Goal: Task Accomplishment & Management: Manage account settings

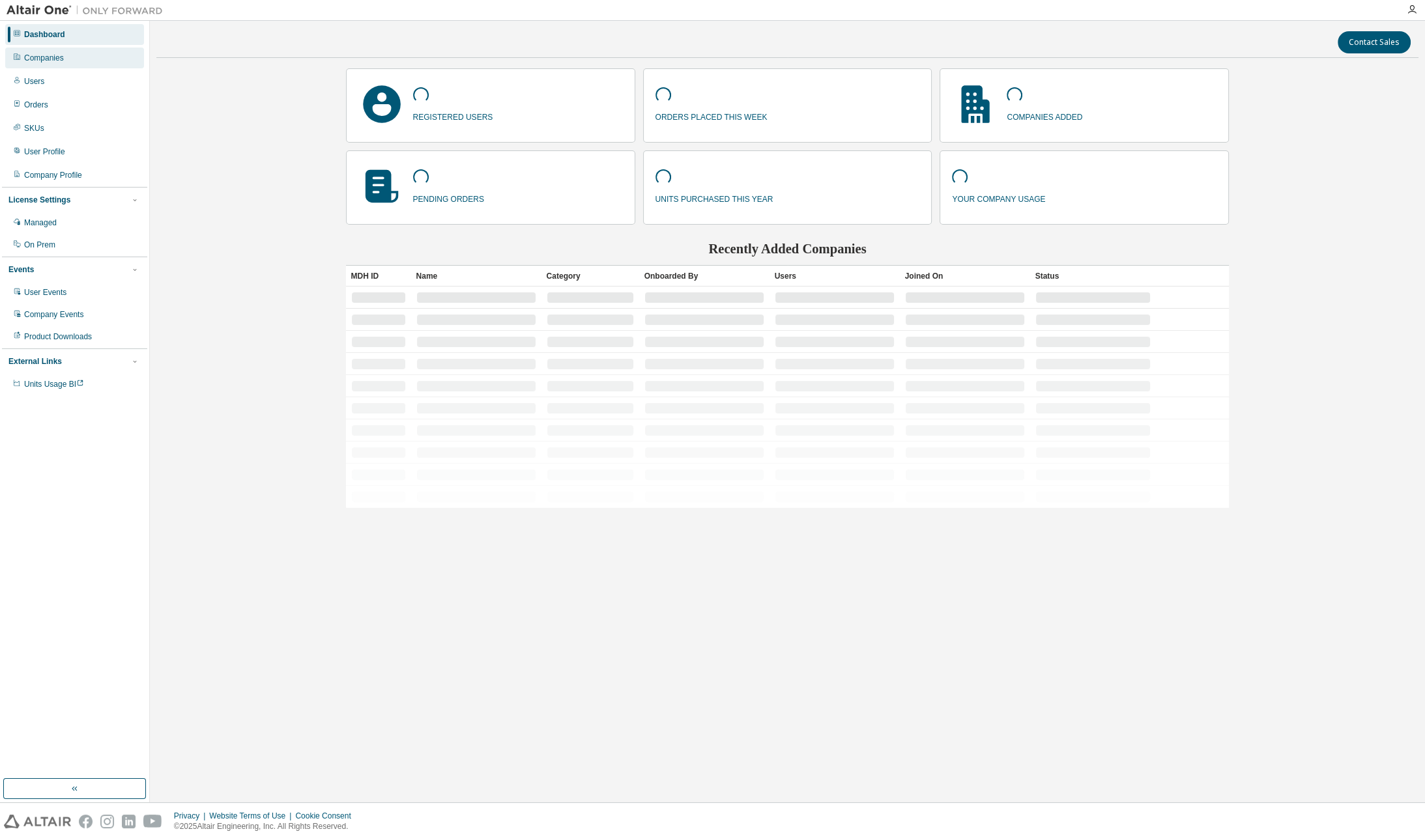
click at [102, 64] on div "Companies" at bounding box center [74, 57] width 139 height 21
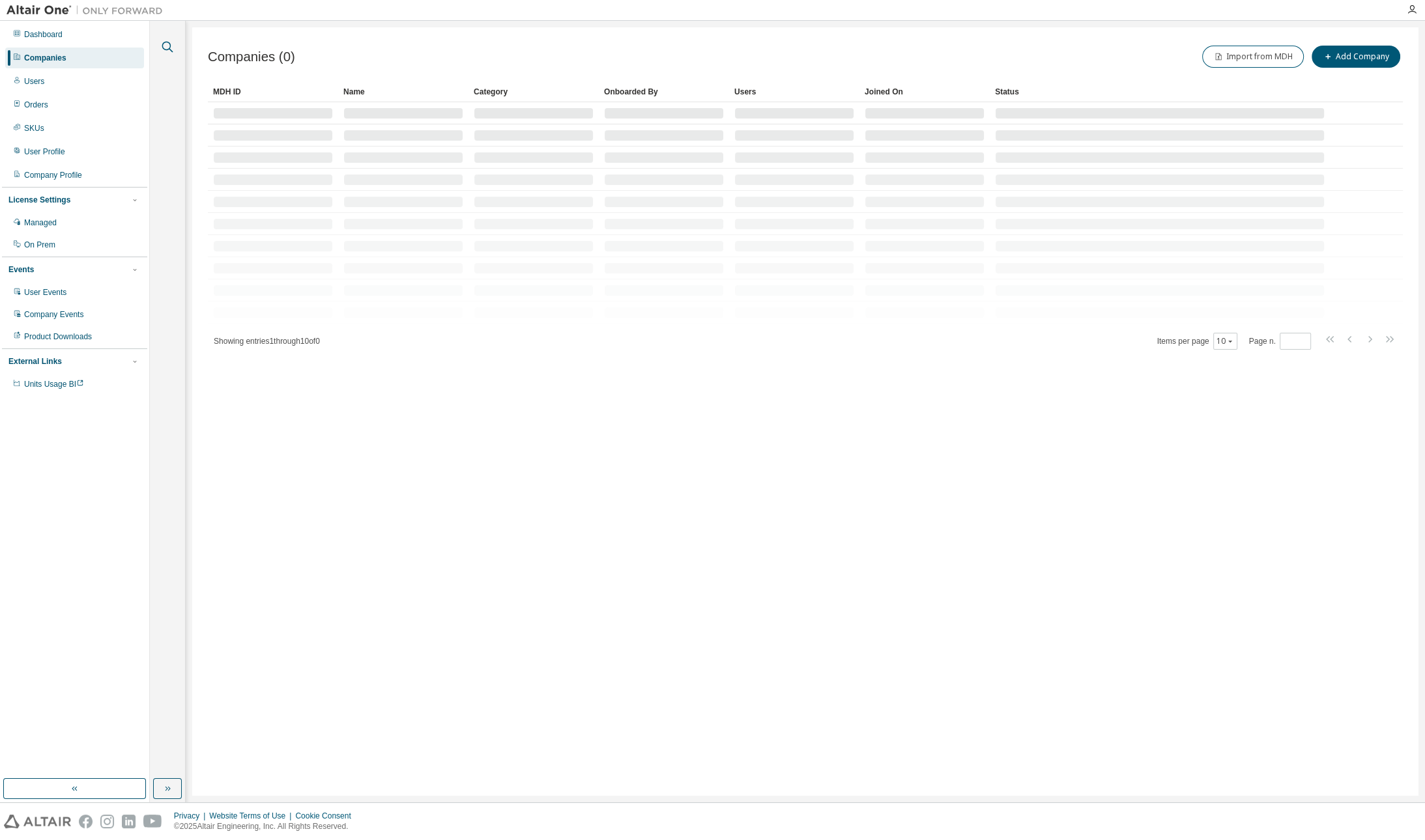
click at [174, 48] on icon "button" at bounding box center [167, 47] width 16 height 16
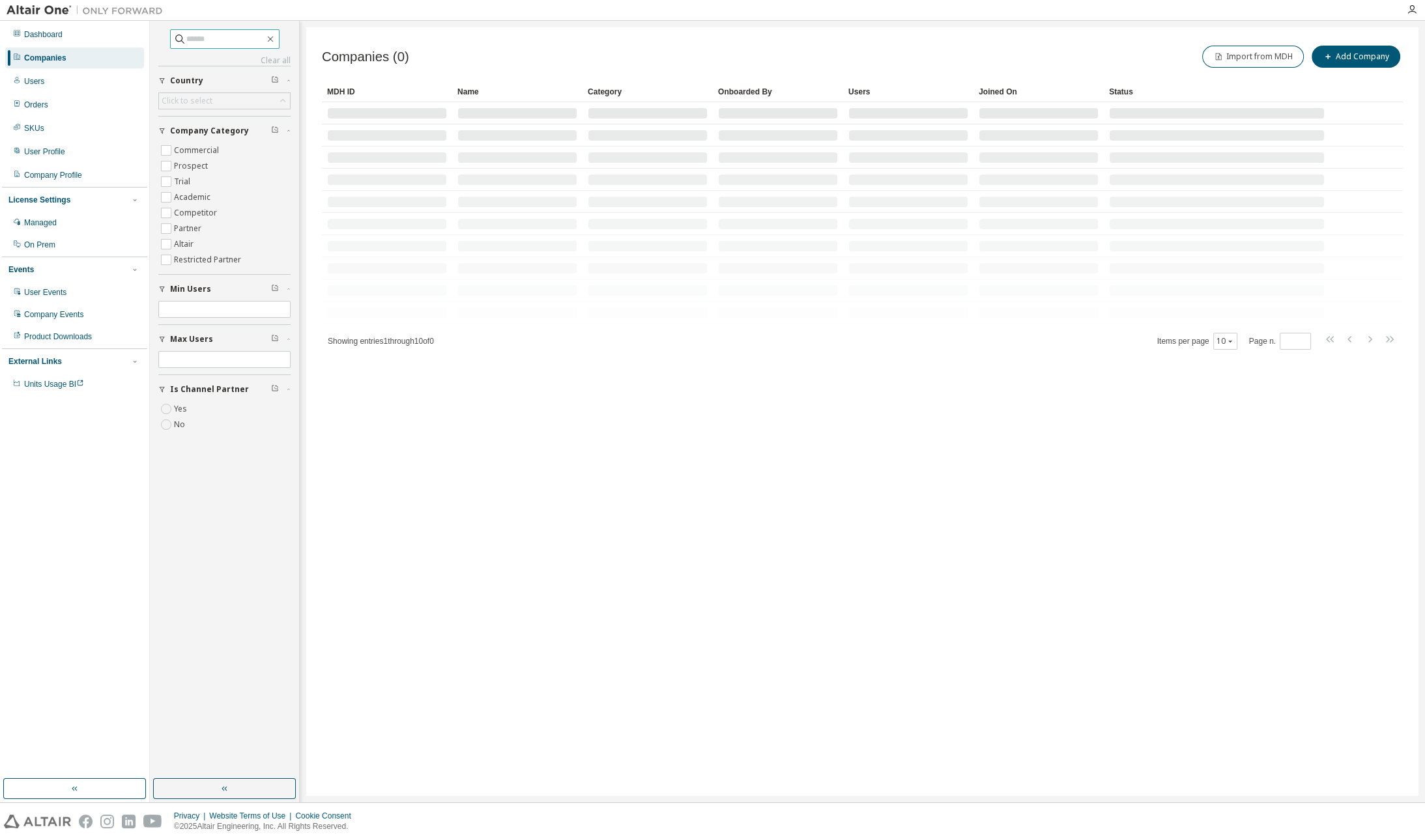
click at [226, 35] on input "text" at bounding box center [226, 39] width 78 height 13
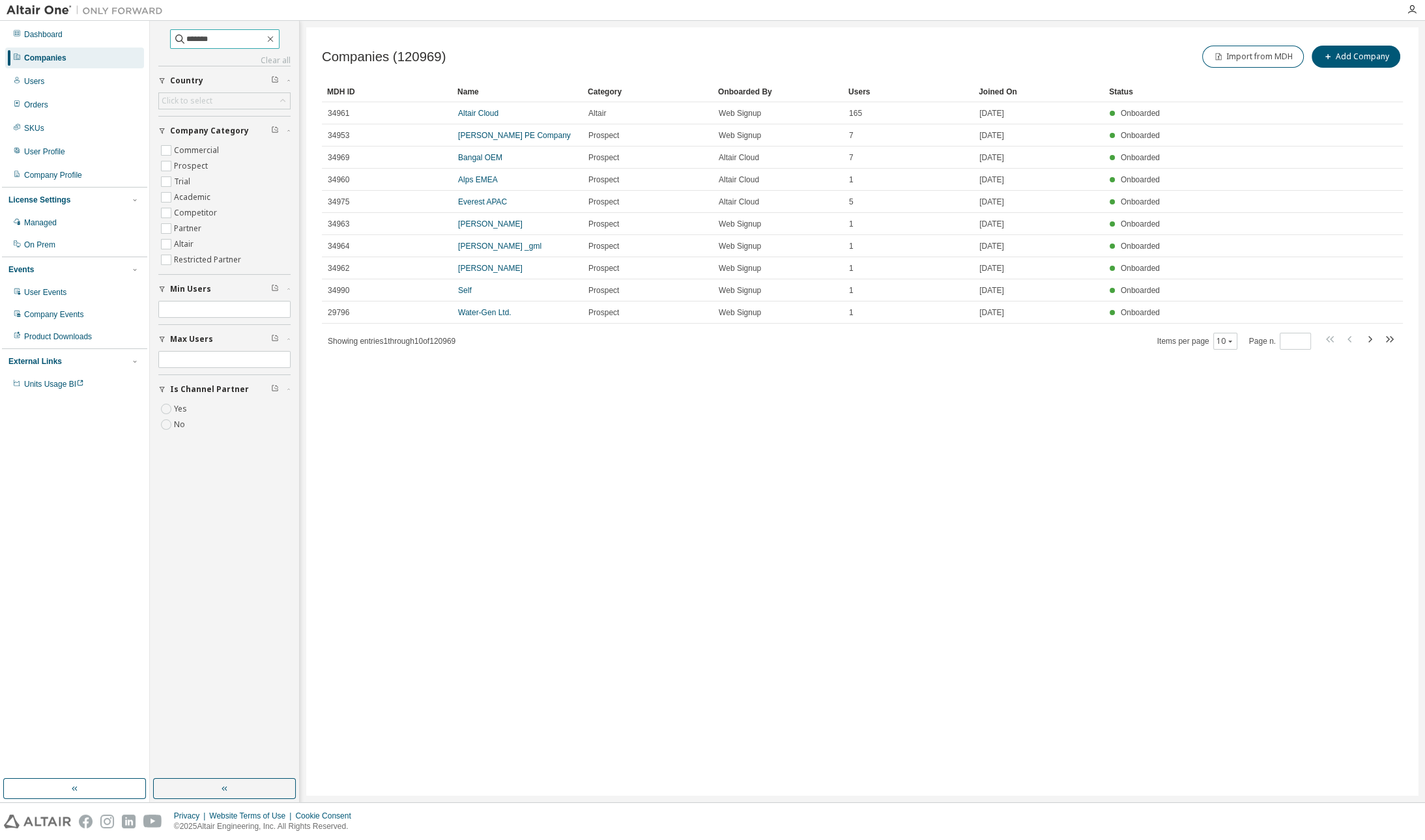
type input "*******"
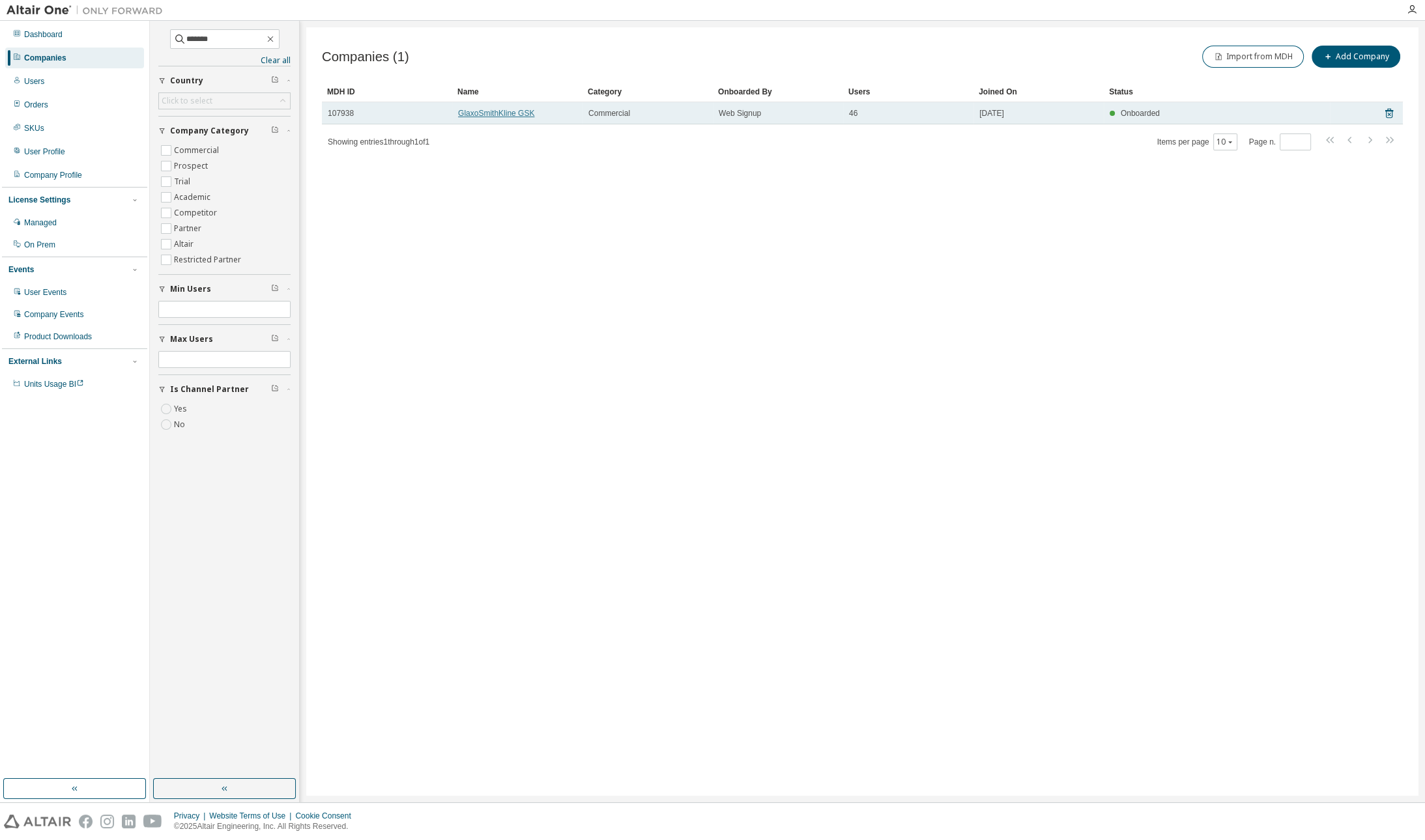
click at [486, 113] on link "GlaxoSmithKline GSK" at bounding box center [496, 113] width 77 height 9
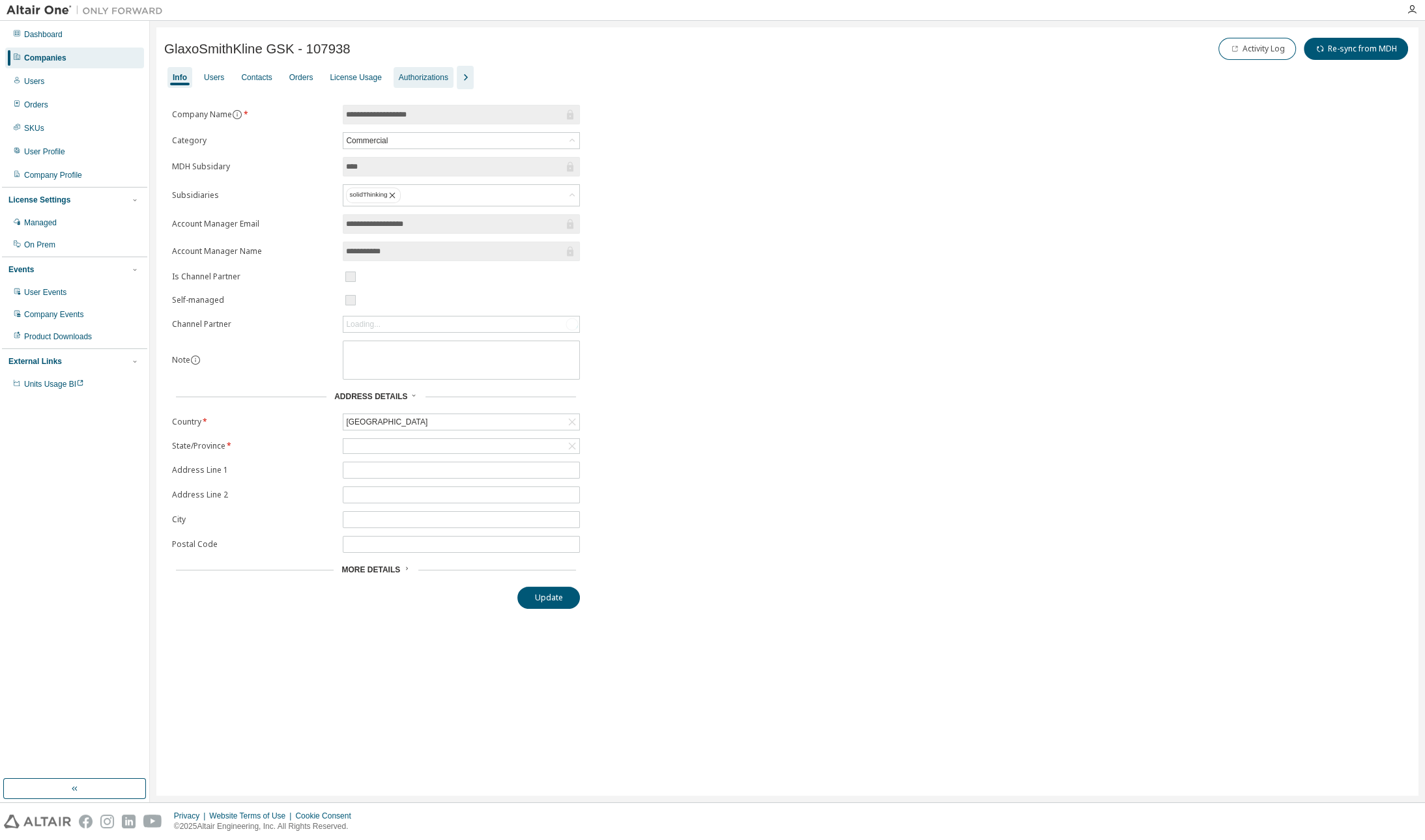
click at [415, 84] on div "Authorizations" at bounding box center [424, 77] width 60 height 21
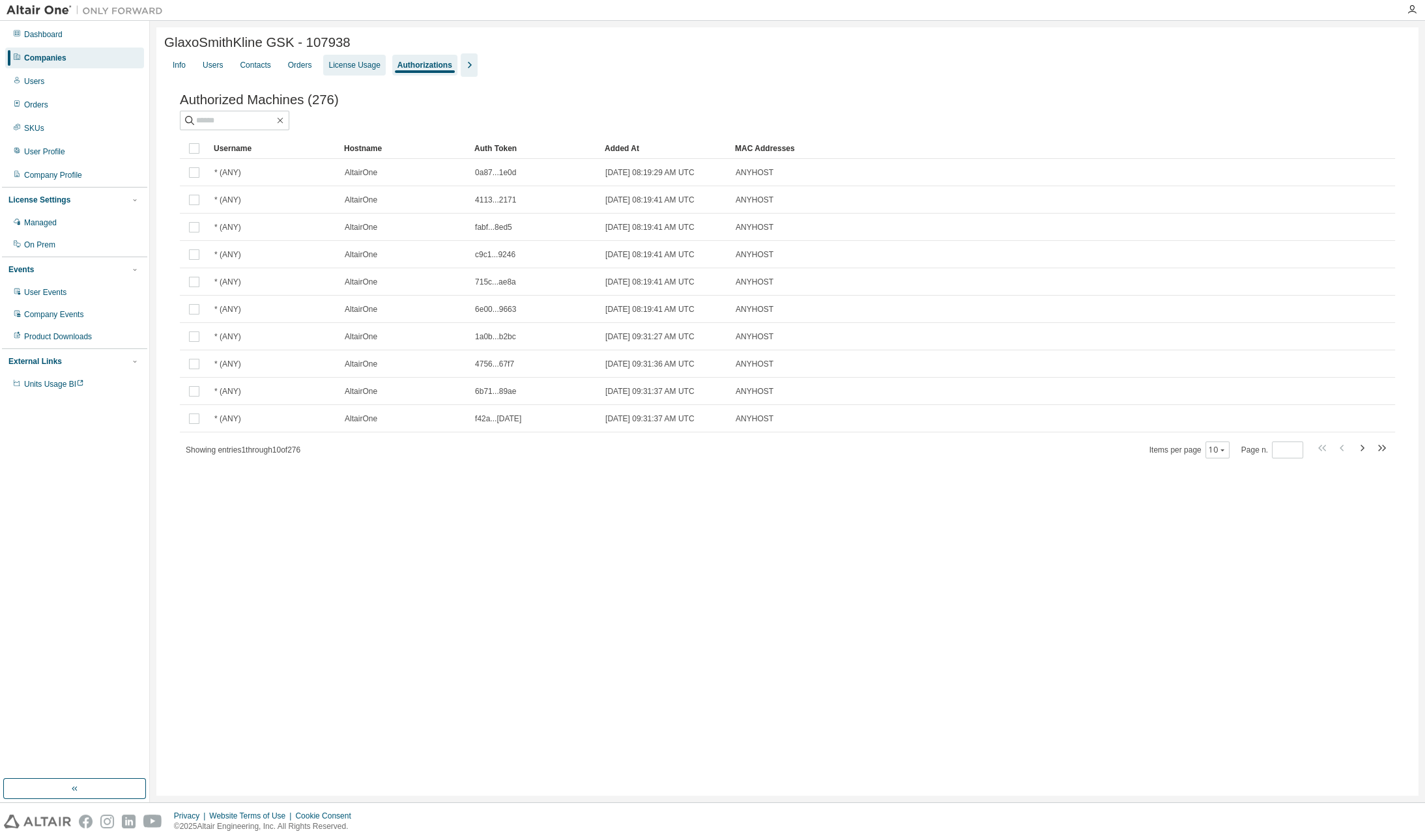
click at [376, 66] on div "License Usage" at bounding box center [354, 65] width 52 height 11
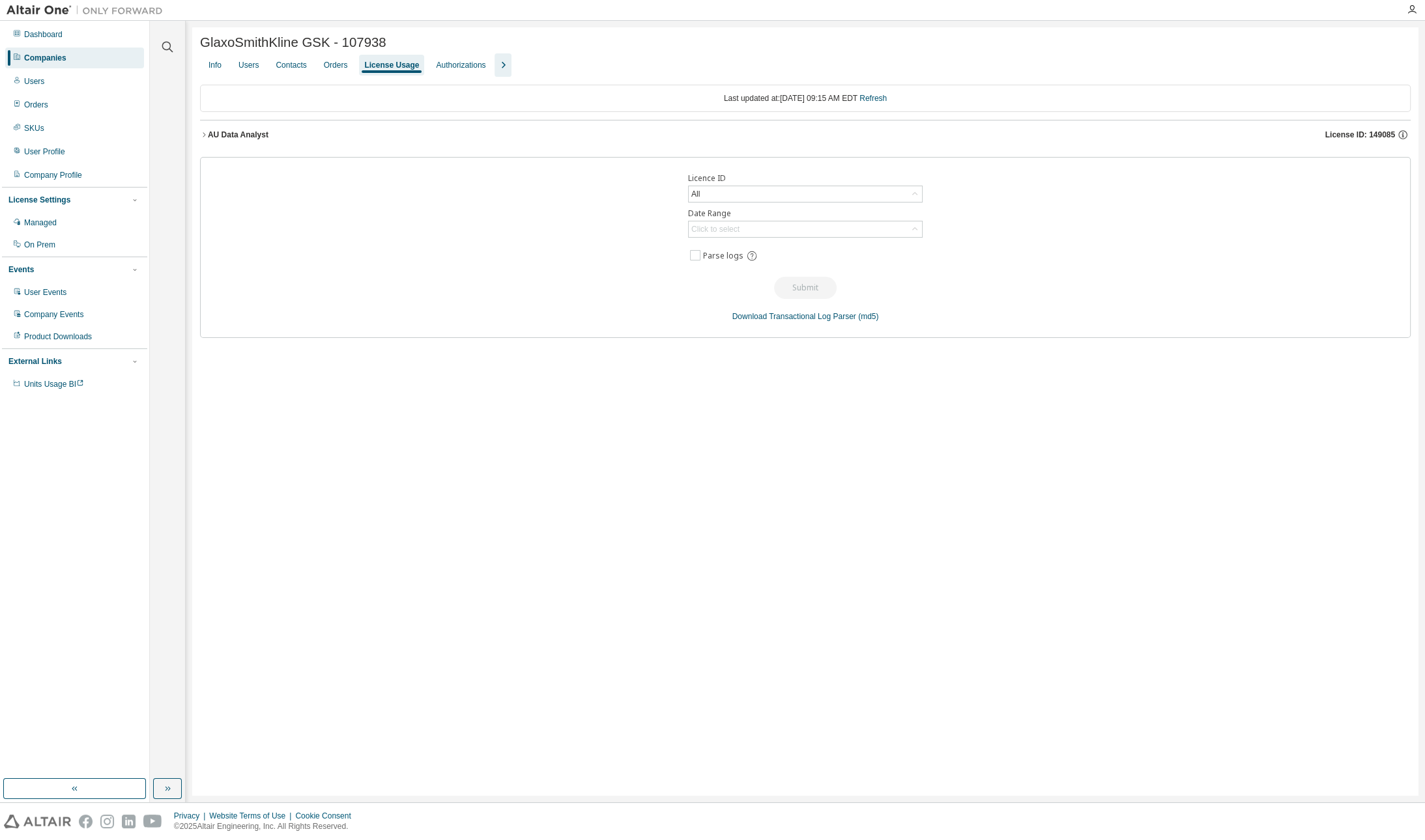
click at [241, 145] on button "AU Data Analyst License ID: 149085" at bounding box center [805, 135] width 1211 height 28
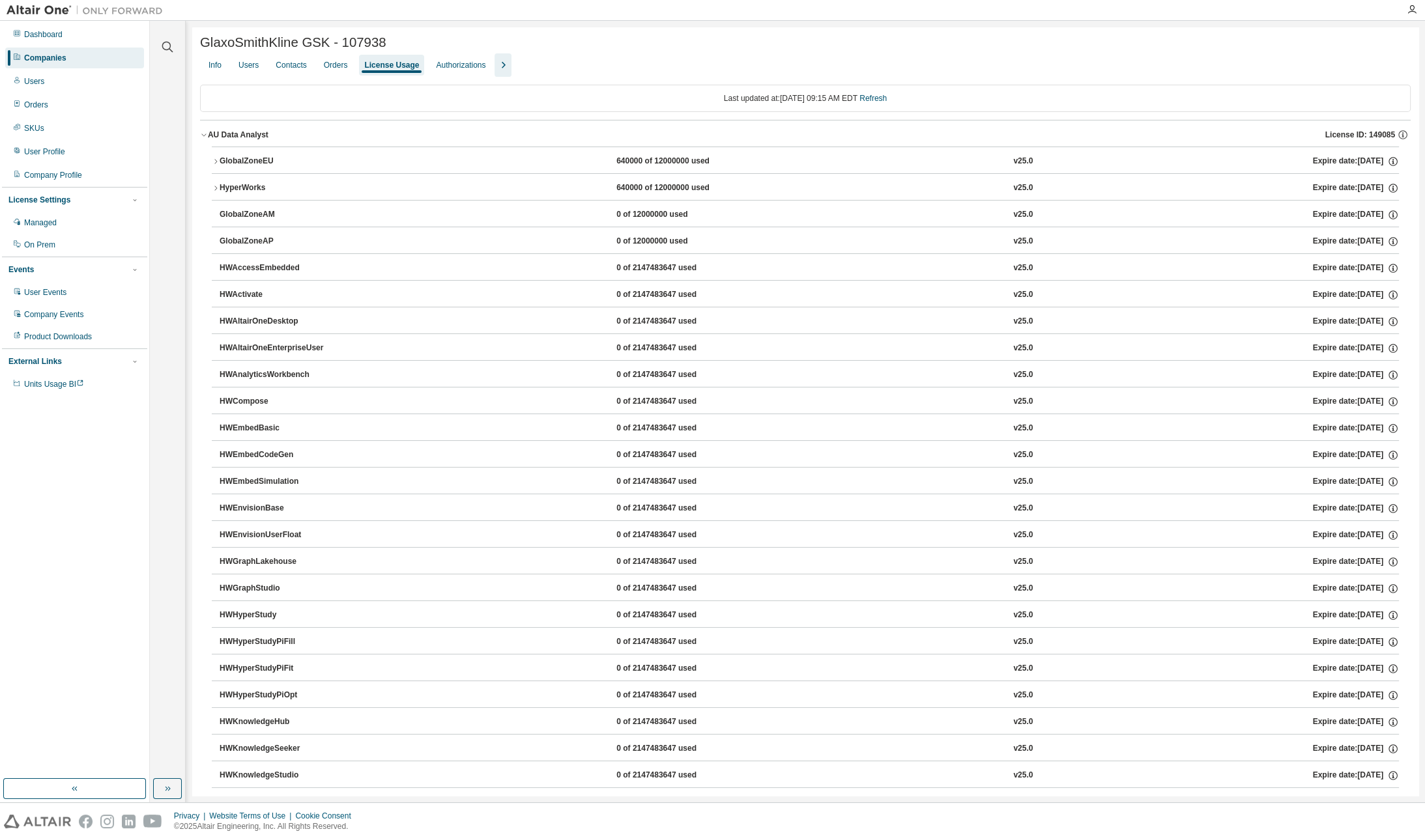
click at [429, 186] on div "HyperWorks 640000 of 12000000 used v25.0 Expire date: [DATE]" at bounding box center [810, 188] width 1179 height 12
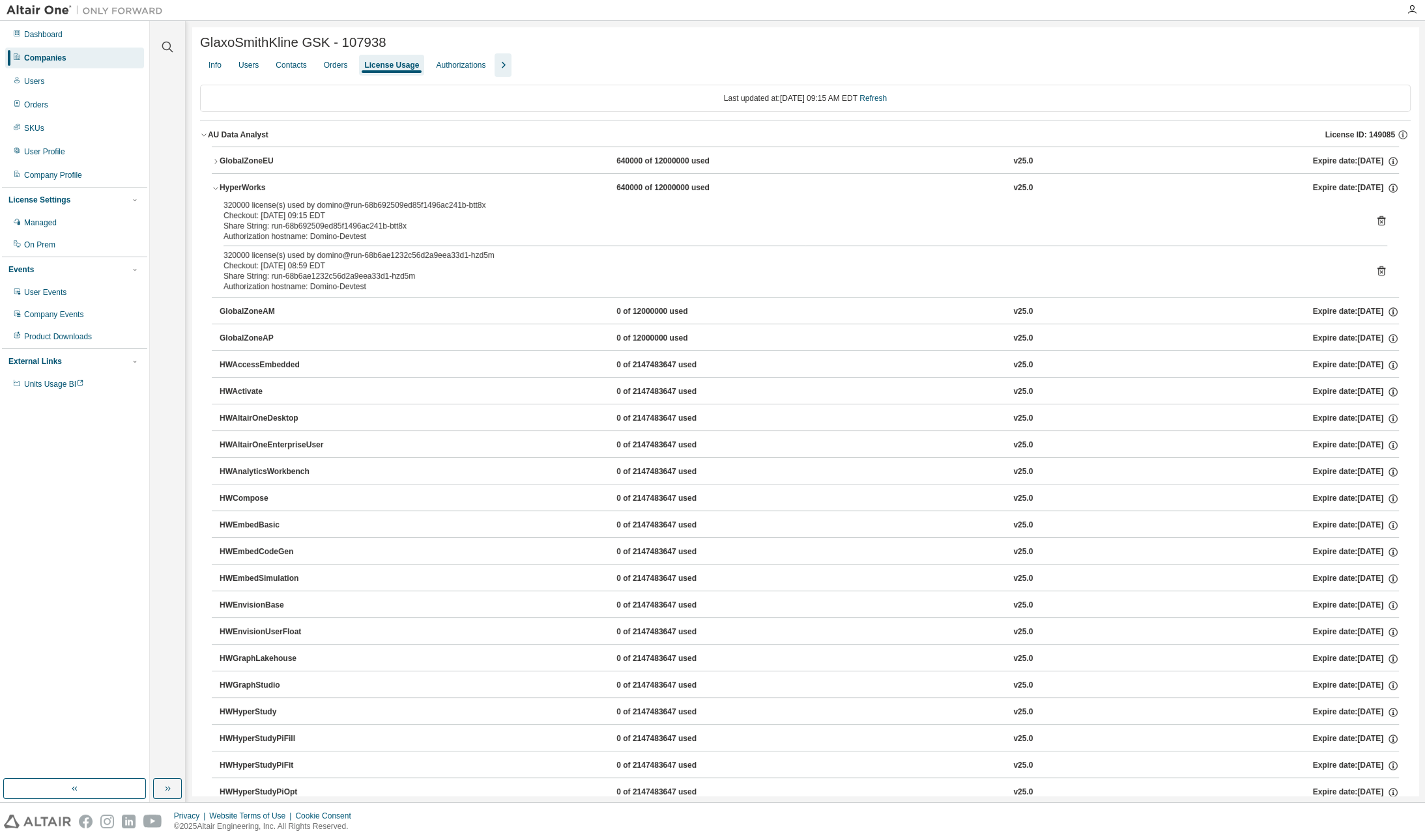
click at [446, 162] on div "GlobalZoneEU 640000 of 12000000 used v25.0 Expire date: [DATE]" at bounding box center [810, 162] width 1179 height 12
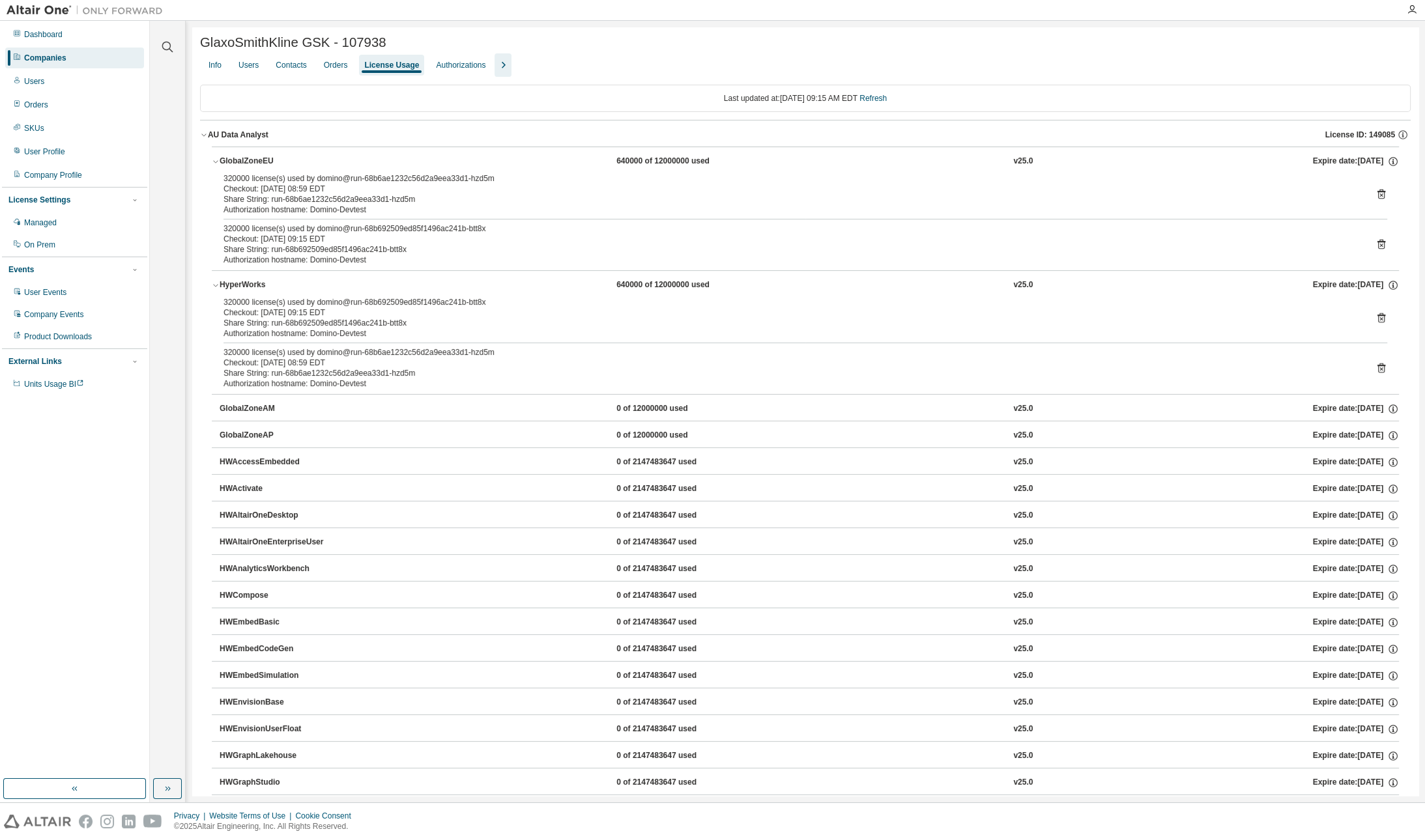
drag, startPoint x: 267, startPoint y: 188, endPoint x: 341, endPoint y: 187, distance: 74.0
click at [341, 187] on div "Checkout: [DATE] 08:59 EDT" at bounding box center [790, 189] width 1133 height 11
click at [367, 214] on div "Authorization hostname: Domino-Devtest" at bounding box center [790, 210] width 1133 height 11
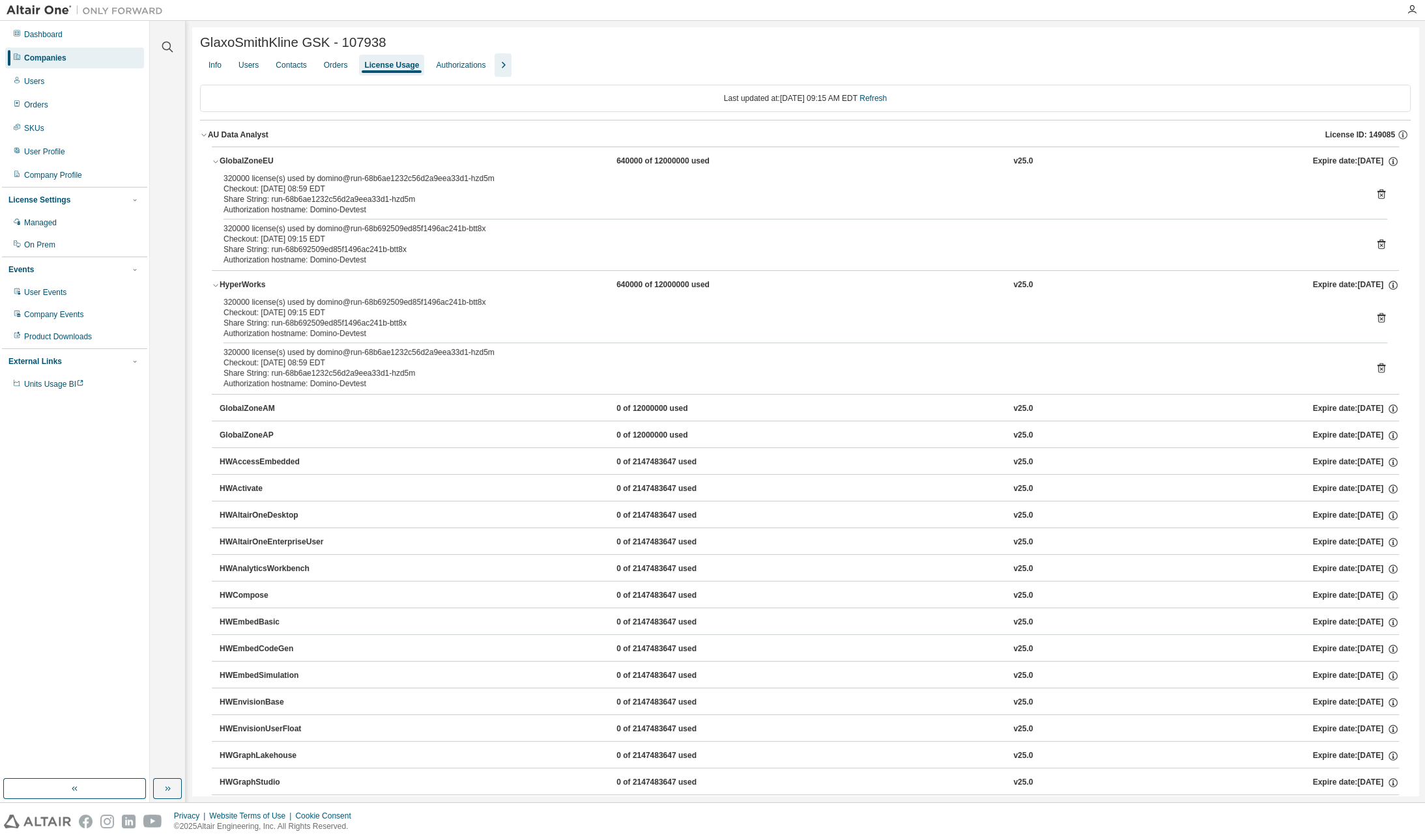
click at [390, 230] on div "320000 license(s) used by domino@run-68b692509ed85f1496ac241b-btt8x" at bounding box center [790, 228] width 1133 height 11
click at [346, 237] on div "Checkout: [DATE] 09:15 EDT" at bounding box center [790, 239] width 1133 height 11
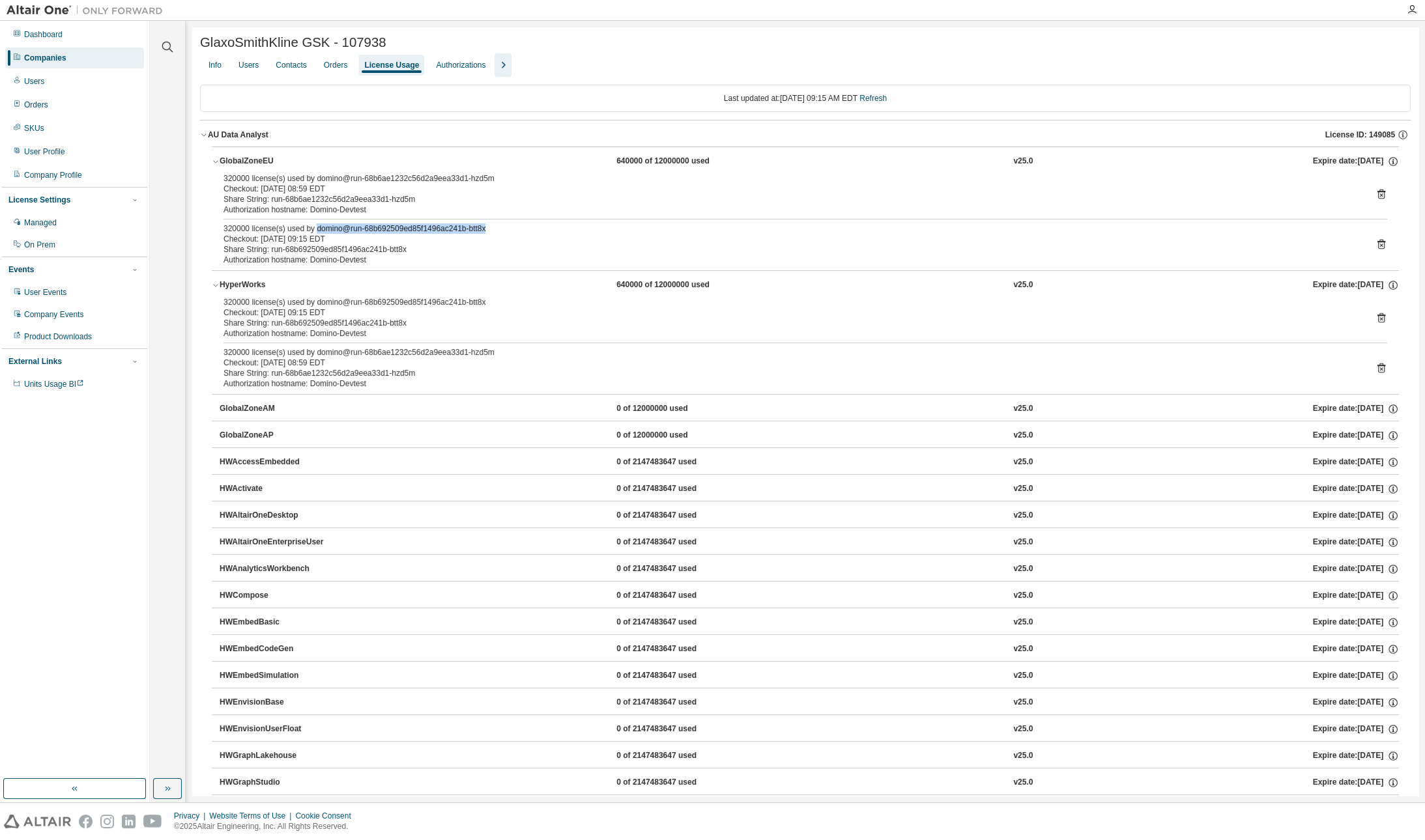
drag, startPoint x: 324, startPoint y: 230, endPoint x: 514, endPoint y: 230, distance: 190.0
click at [514, 230] on div "320000 license(s) used by domino@run-68b692509ed85f1496ac241b-btt8x" at bounding box center [790, 228] width 1133 height 11
drag, startPoint x: 413, startPoint y: 259, endPoint x: 223, endPoint y: 228, distance: 192.5
click at [223, 228] on div "320000 license(s) used by domino@run-68b6ae1232c56d2a9eea33d1-hzd5m Checkout: […" at bounding box center [805, 221] width 1188 height 97
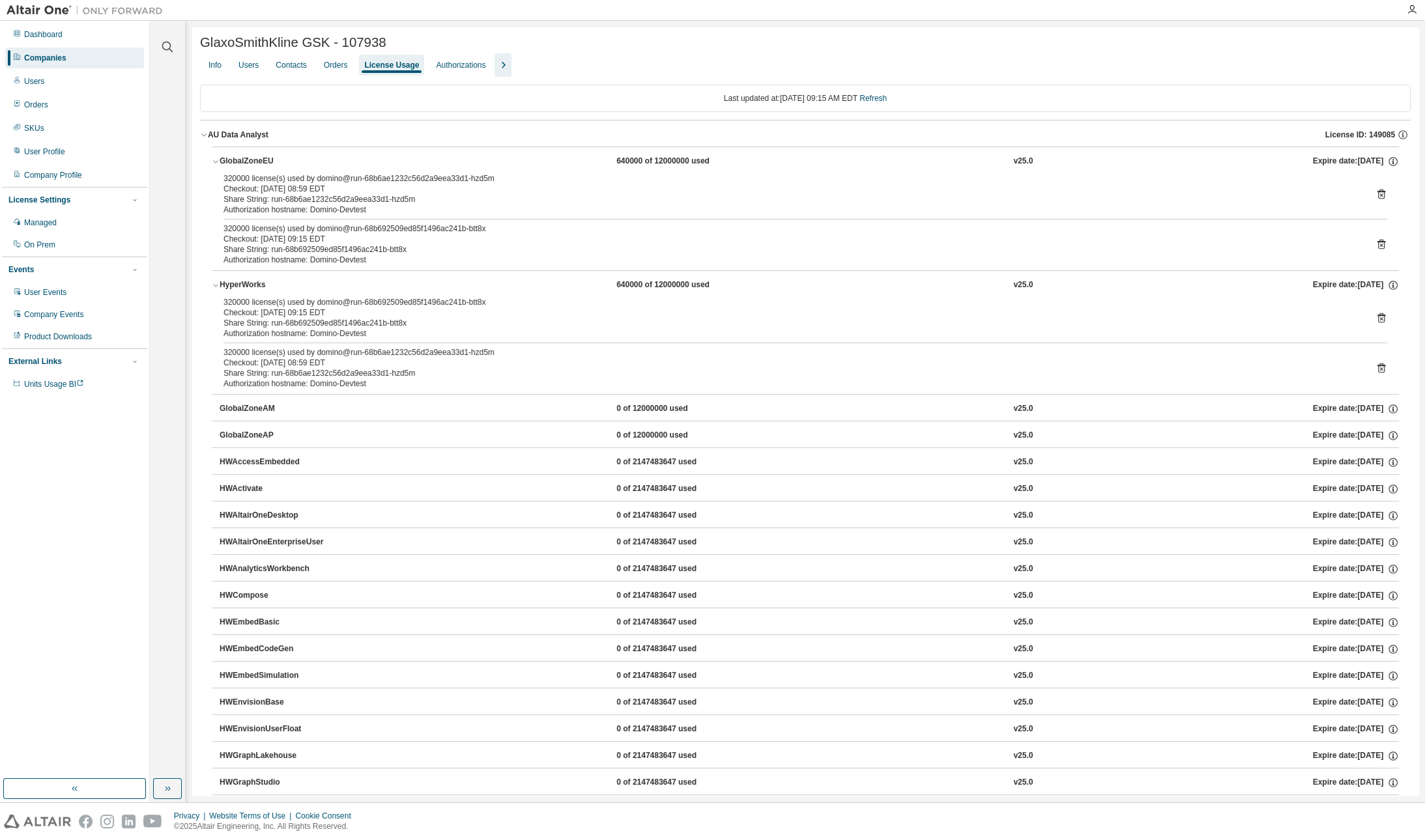
click at [223, 228] on div "320000 license(s) used by domino@run-68b6ae1232c56d2a9eea33d1-hzd5m Checkout: […" at bounding box center [805, 221] width 1188 height 97
drag, startPoint x: 223, startPoint y: 228, endPoint x: 398, endPoint y: 269, distance: 179.7
click at [398, 270] on div "320000 license(s) used by domino@run-68b6ae1232c56d2a9eea33d1-hzd5m Checkout: […" at bounding box center [805, 221] width 1188 height 97
click at [376, 261] on div "Authorization hostname: Domino-Devtest" at bounding box center [790, 260] width 1133 height 11
drag, startPoint x: 352, startPoint y: 243, endPoint x: 223, endPoint y: 241, distance: 129.0
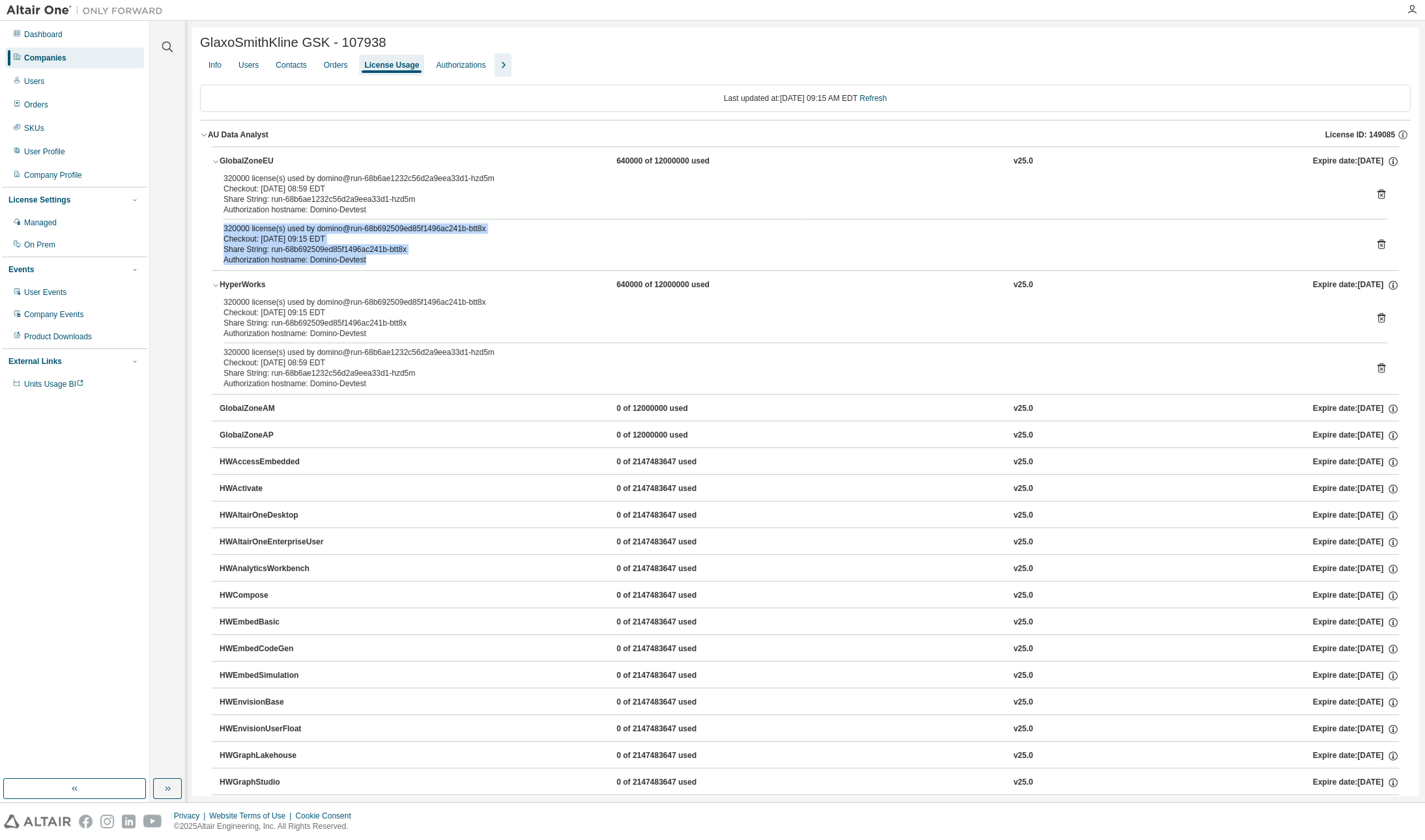
click at [223, 241] on div "Checkout: [DATE] 09:15 EDT" at bounding box center [790, 239] width 1133 height 11
click at [232, 241] on div "Checkout: [DATE] 09:15 EDT" at bounding box center [790, 239] width 1133 height 11
click at [431, 223] on div "320000 license(s) used by domino@run-68b692509ed85f1496ac241b-btt8x" at bounding box center [790, 228] width 1133 height 11
click at [414, 247] on div "Share String: run-68b692509ed85f1496ac241b-btt8x" at bounding box center [790, 249] width 1133 height 11
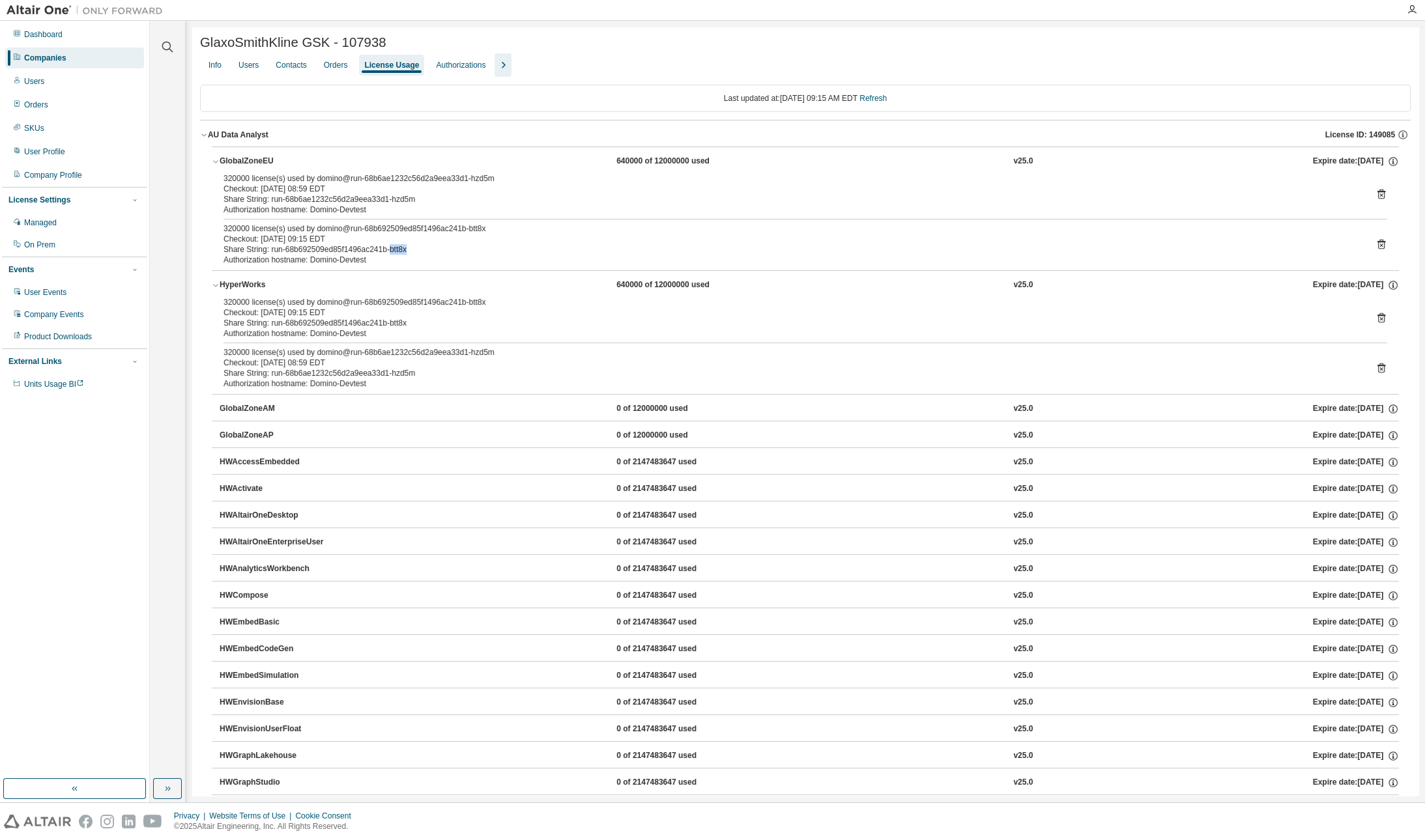
click at [414, 247] on div "Share String: run-68b692509ed85f1496ac241b-btt8x" at bounding box center [790, 249] width 1133 height 11
click at [413, 193] on div "Checkout: [DATE] 08:59 EDT" at bounding box center [790, 189] width 1133 height 11
click at [413, 204] on div "Share String: run-68b6ae1232c56d2a9eea33d1-hzd5m" at bounding box center [790, 199] width 1133 height 11
click at [415, 196] on div "Share String: run-68b6ae1232c56d2a9eea33d1-hzd5m" at bounding box center [790, 199] width 1133 height 11
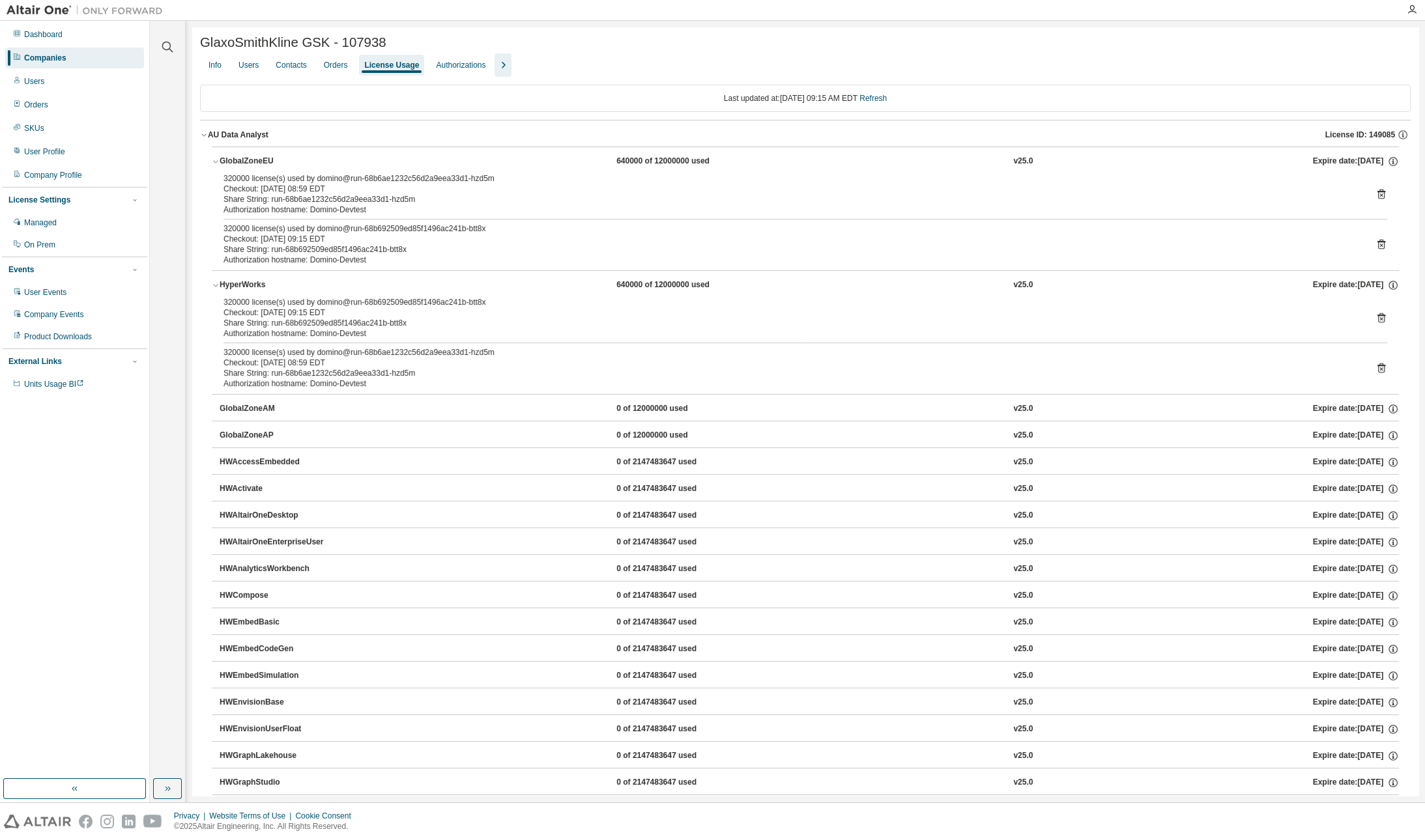
click at [454, 208] on div "Authorization hostname: Domino-Devtest" at bounding box center [790, 210] width 1133 height 11
drag, startPoint x: 380, startPoint y: 260, endPoint x: 186, endPoint y: 169, distance: 214.3
click at [299, 171] on button "GlobalZoneEU 640000 of 12000000 used v25.0 Expire date: [DATE]" at bounding box center [805, 162] width 1188 height 28
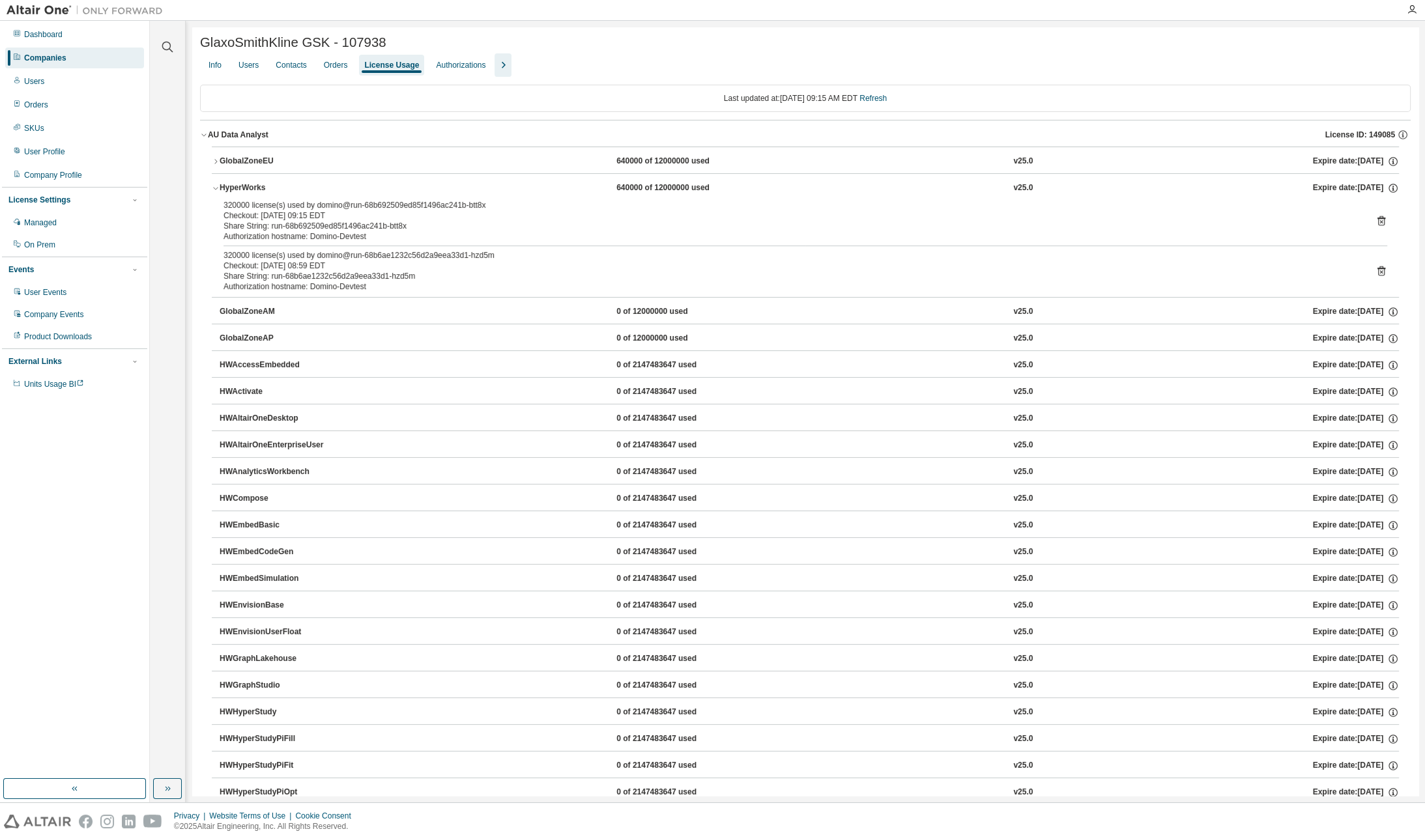
click at [277, 159] on div "GlobalZoneEU" at bounding box center [278, 162] width 117 height 12
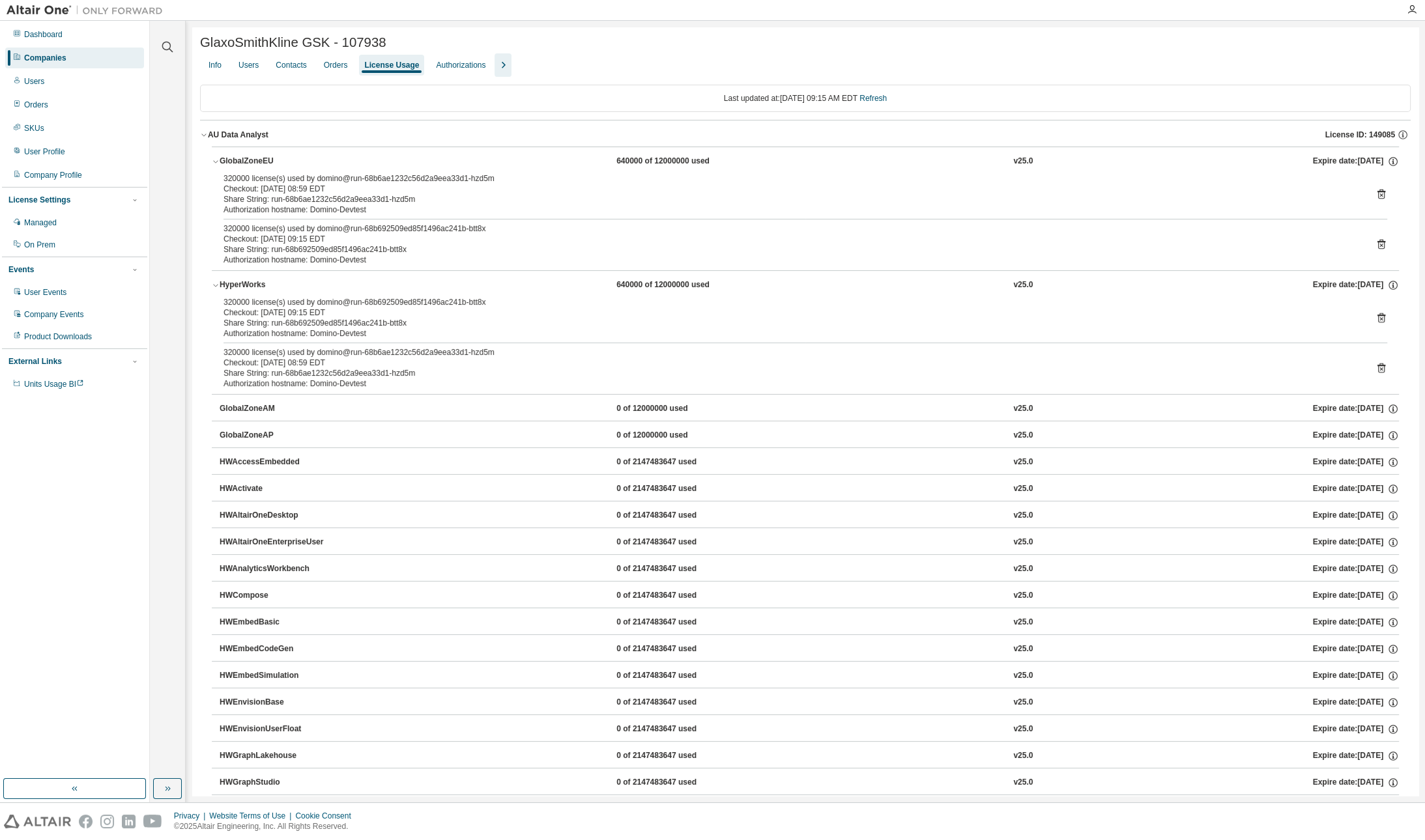
click at [361, 42] on span "GlaxoSmithKline GSK - 107938" at bounding box center [293, 42] width 187 height 15
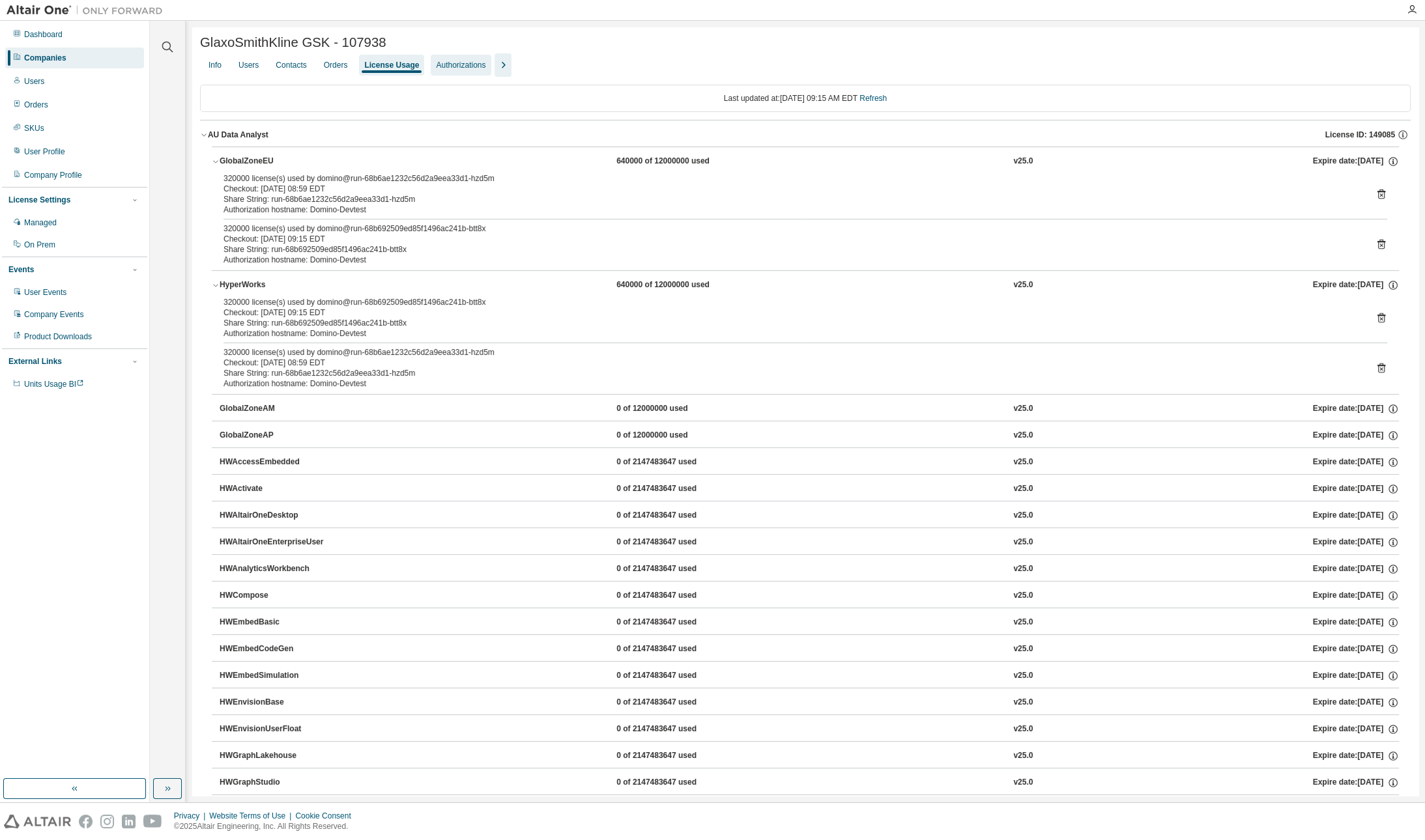
click at [486, 67] on div "Authorizations" at bounding box center [460, 65] width 49 height 11
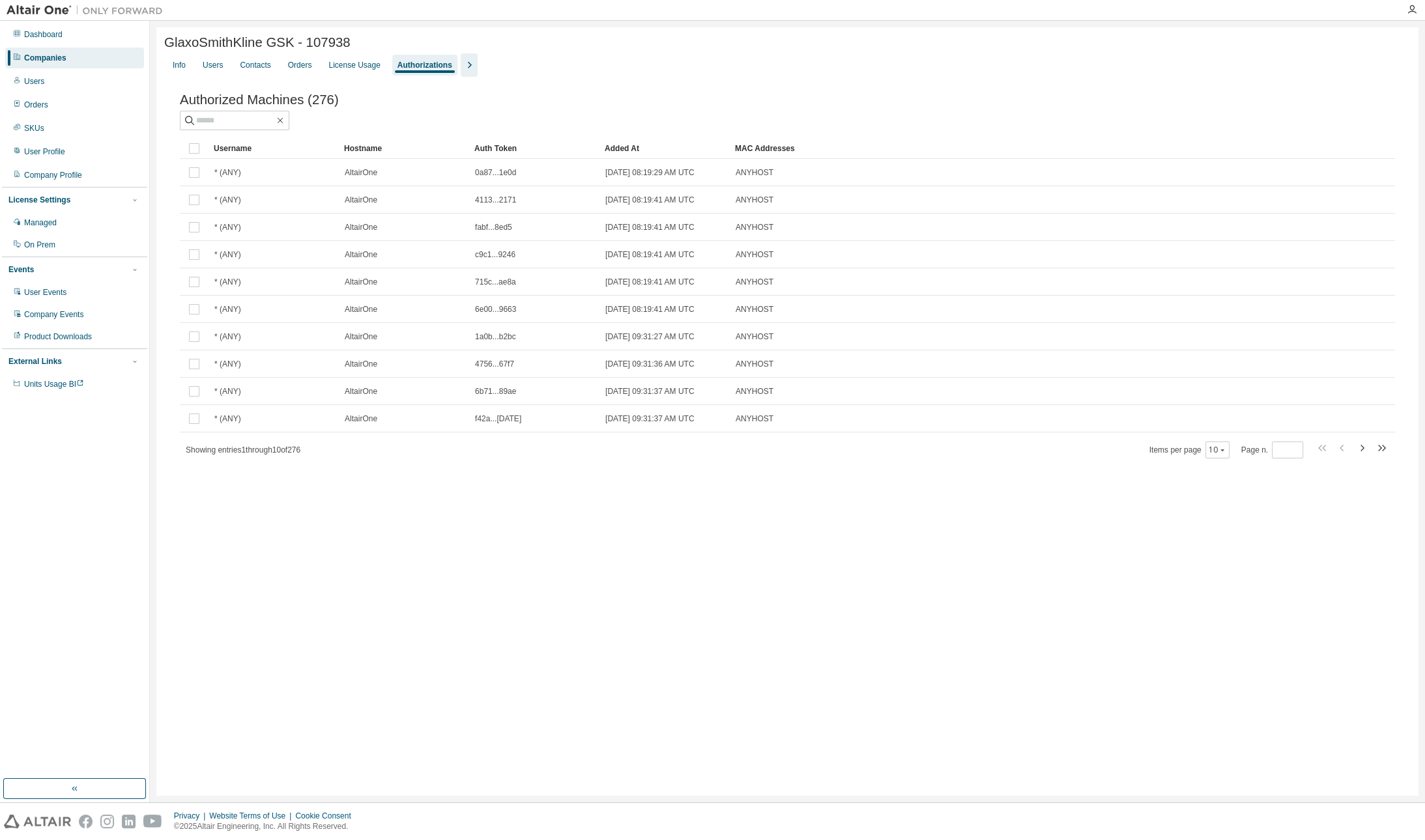
click at [477, 64] on icon "button" at bounding box center [469, 65] width 16 height 16
click at [505, 69] on div "License Priority" at bounding box center [496, 65] width 53 height 11
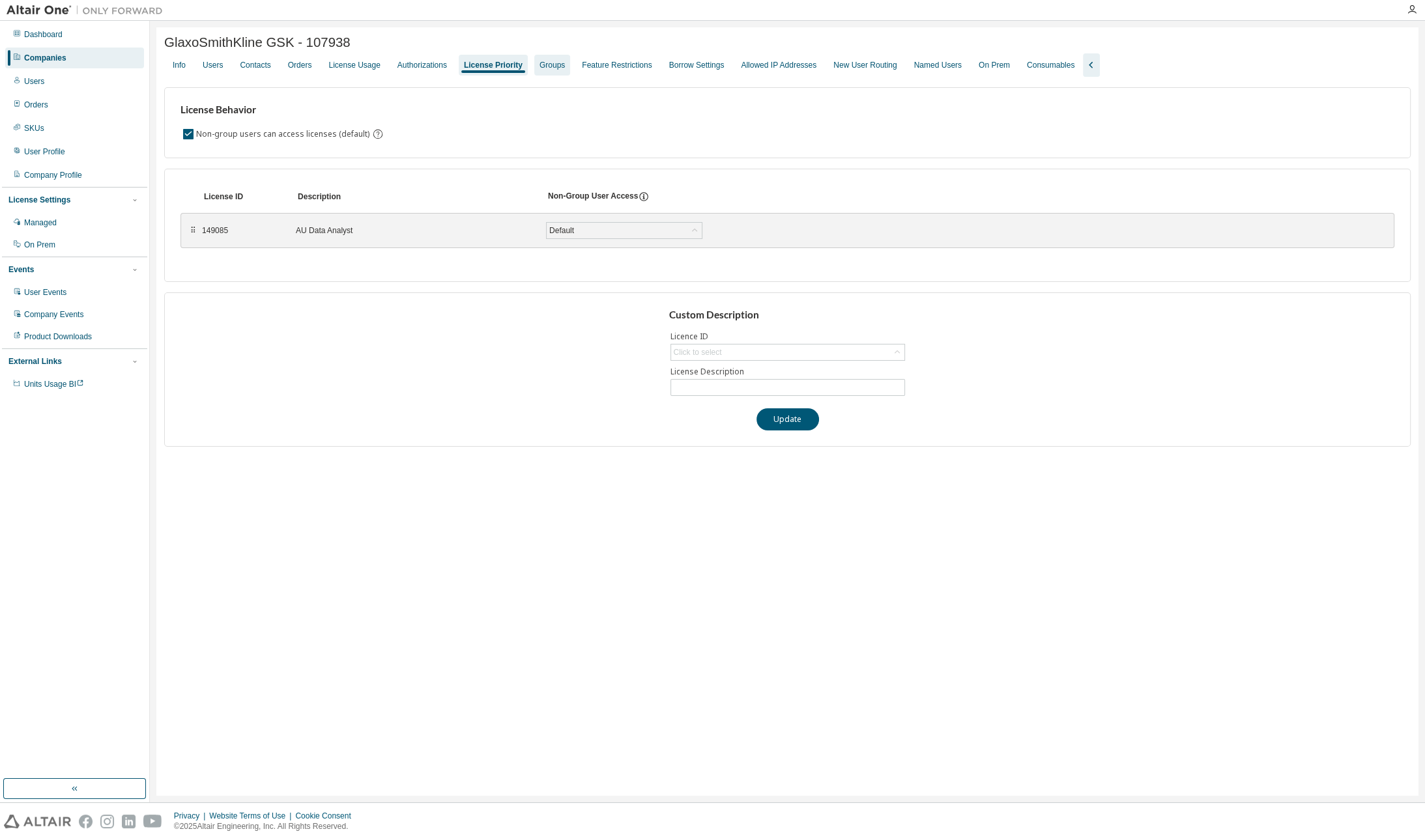
click at [565, 66] on div "Groups" at bounding box center [552, 65] width 26 height 11
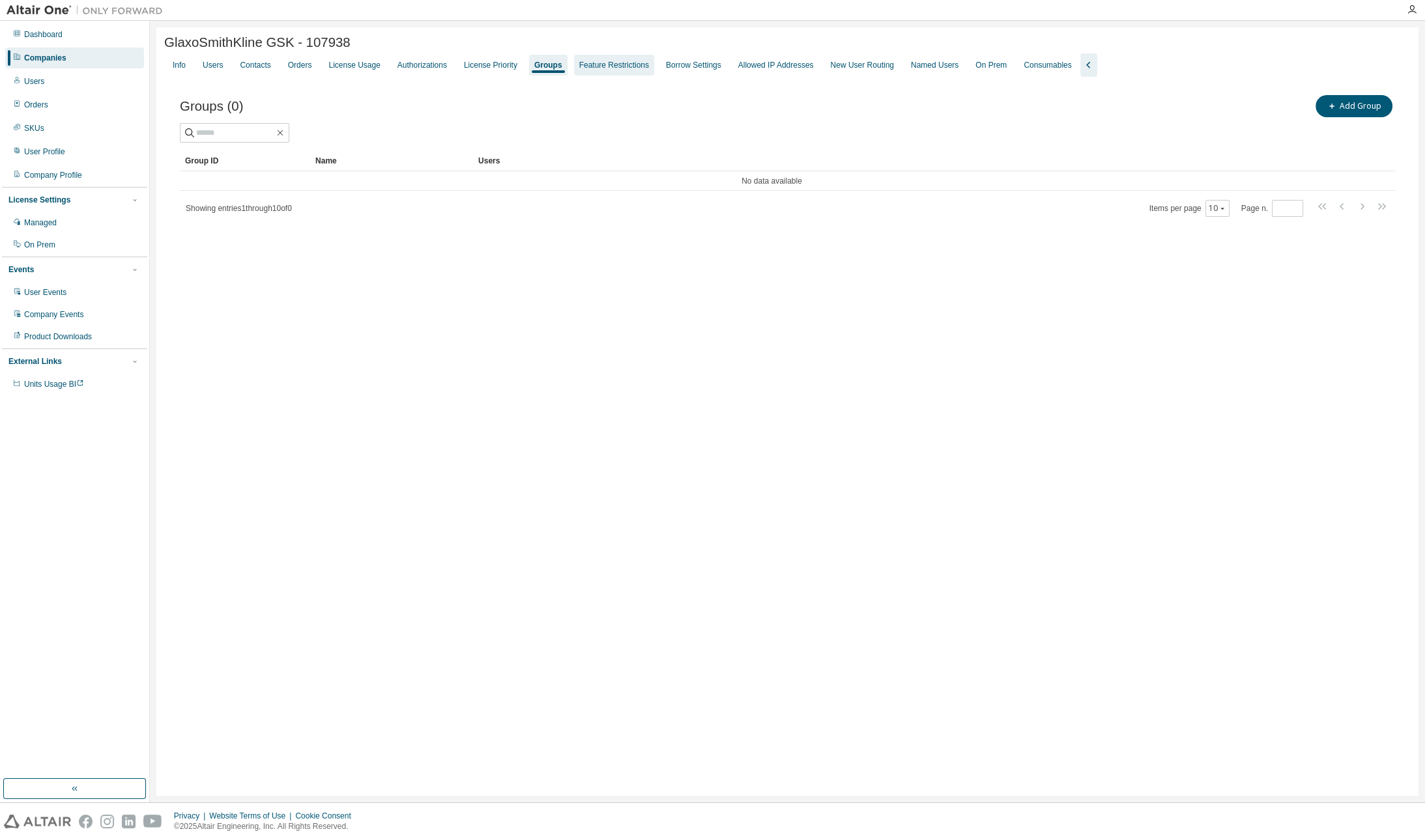
click at [615, 70] on div "Feature Restrictions" at bounding box center [615, 65] width 70 height 11
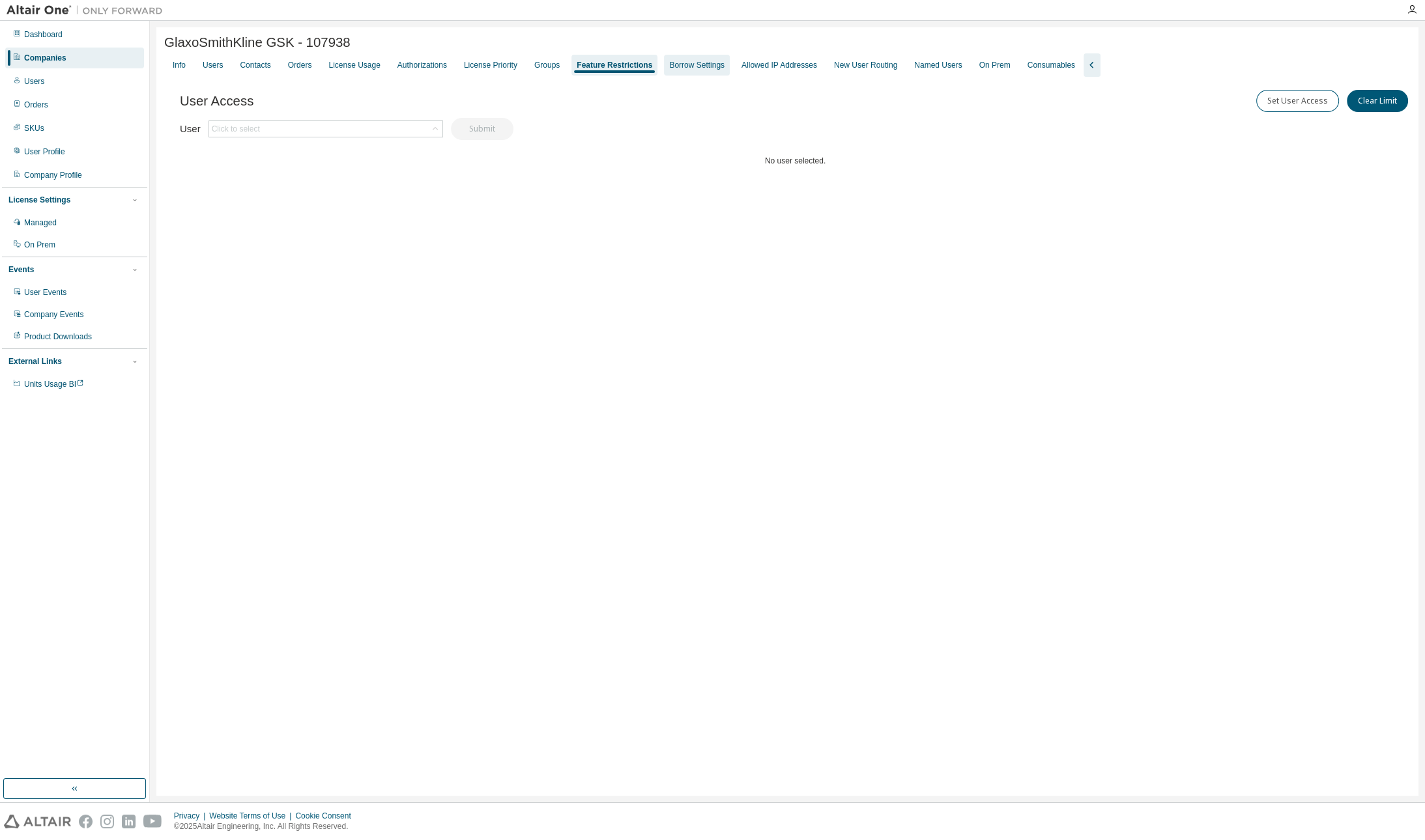
click at [710, 58] on div "Borrow Settings" at bounding box center [696, 65] width 66 height 21
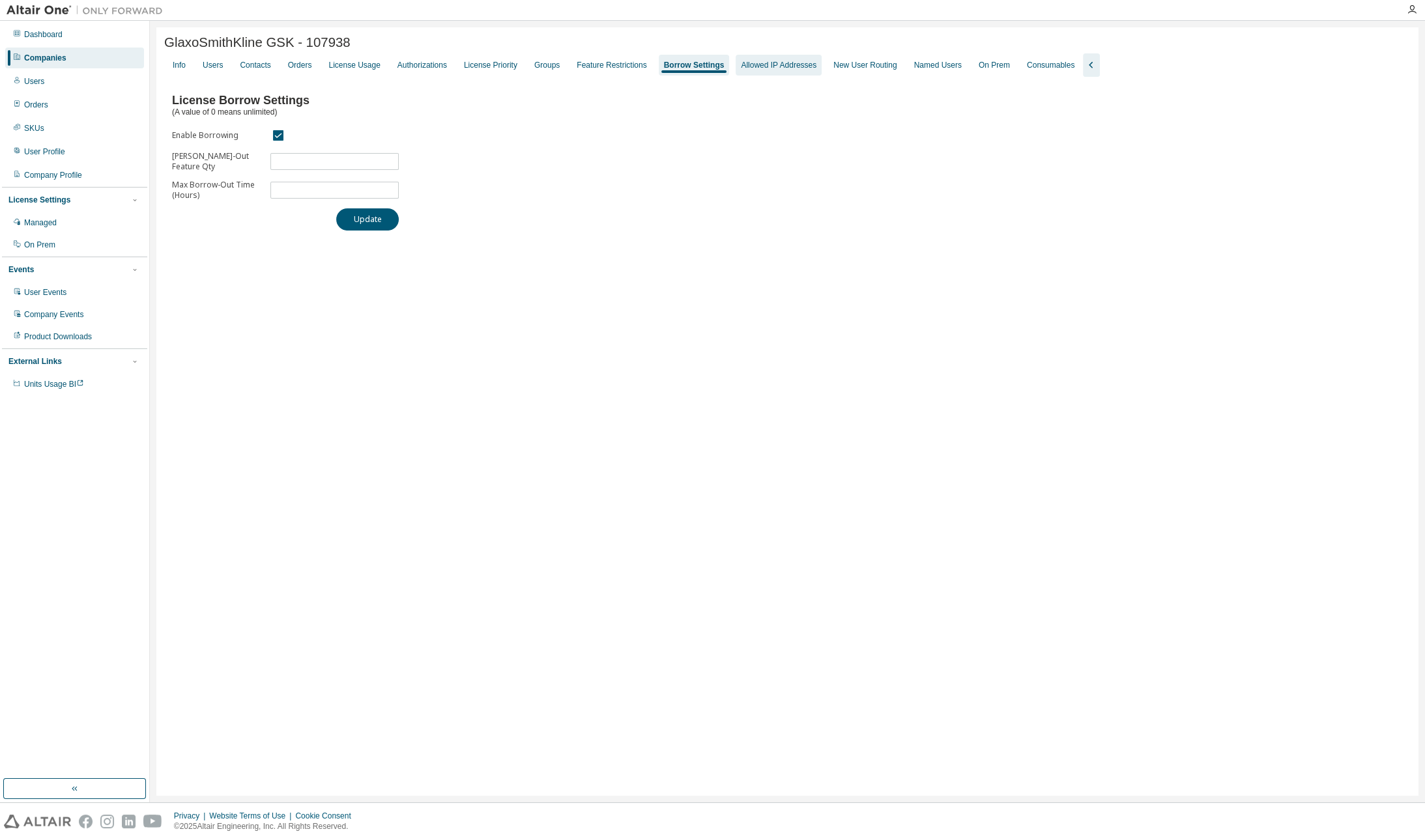
click at [804, 62] on div "Allowed IP Addresses" at bounding box center [779, 65] width 76 height 11
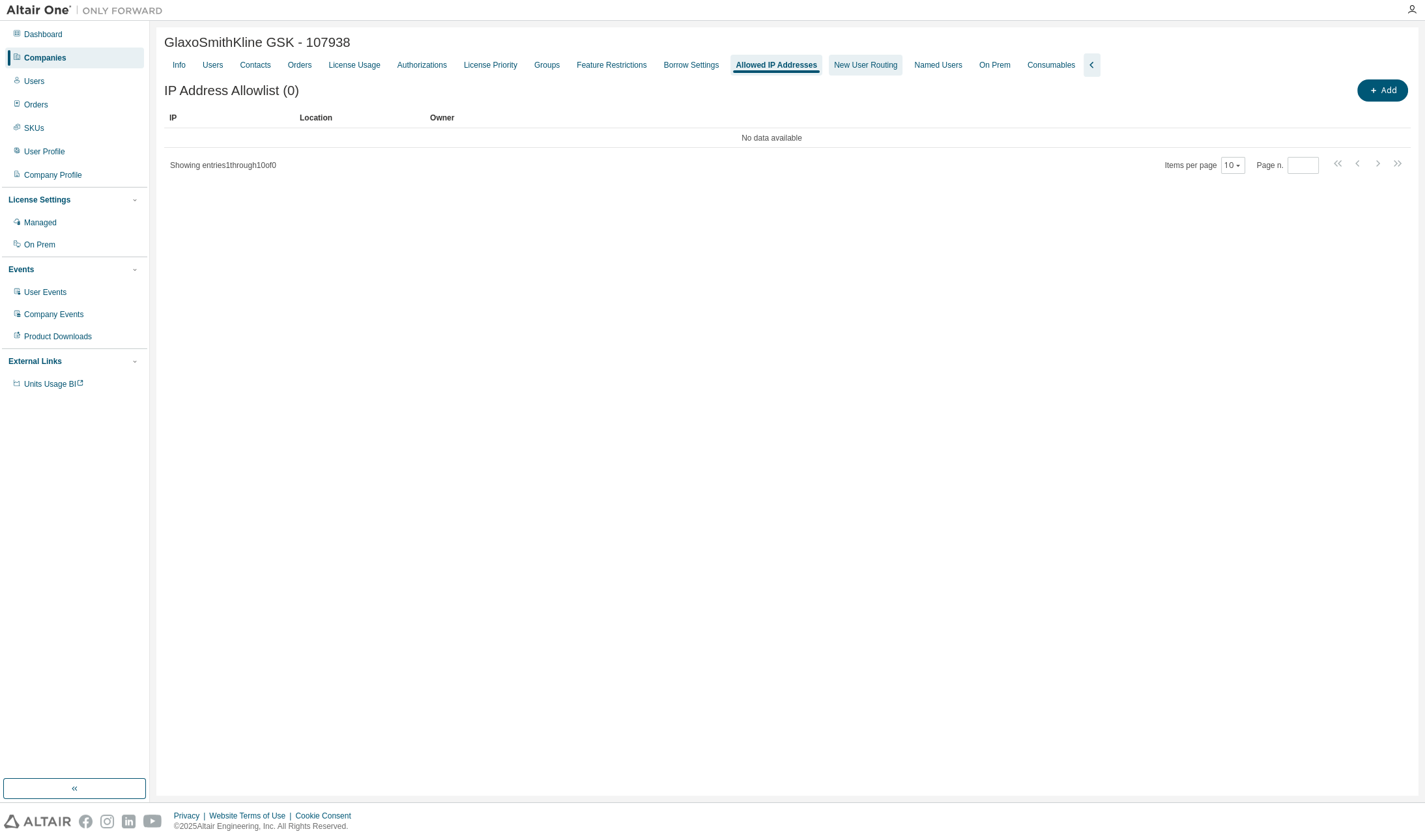
click at [886, 67] on div "New User Routing" at bounding box center [865, 65] width 63 height 11
click at [959, 63] on div "Named Users" at bounding box center [936, 65] width 47 height 11
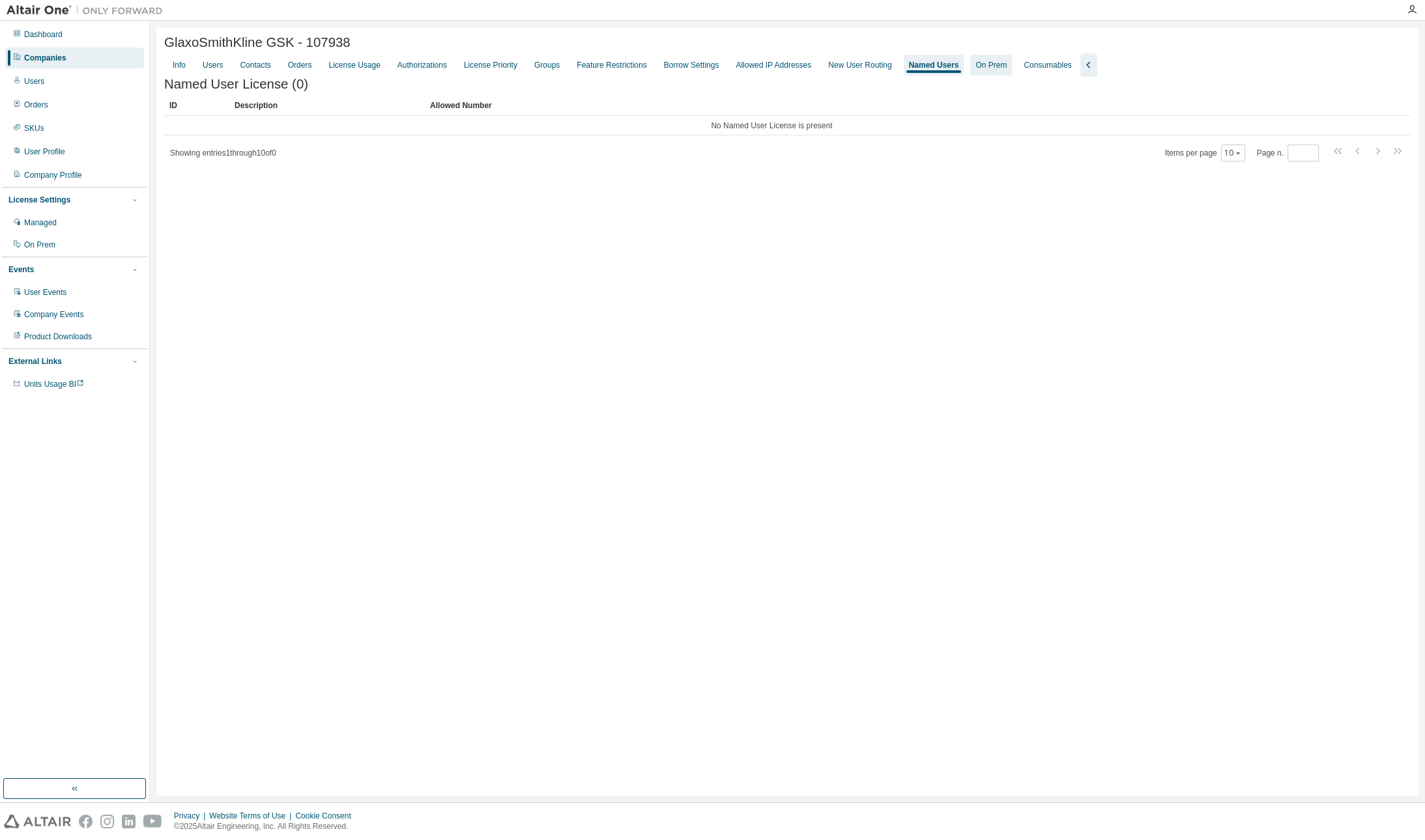
click at [1007, 62] on div "On Prem" at bounding box center [991, 65] width 32 height 11
